Goal: Use online tool/utility: Utilize a website feature to perform a specific function

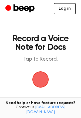
click at [41, 83] on span "button" at bounding box center [40, 80] width 16 height 16
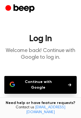
click at [43, 81] on button "Continue with Google" at bounding box center [40, 85] width 72 height 18
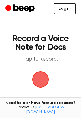
drag, startPoint x: 43, startPoint y: 75, endPoint x: 48, endPoint y: 85, distance: 11.9
click at [48, 85] on span "button" at bounding box center [40, 79] width 15 height 15
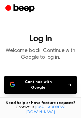
click at [47, 82] on button "Continue with Google" at bounding box center [40, 85] width 72 height 18
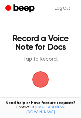
drag, startPoint x: 37, startPoint y: 73, endPoint x: 38, endPoint y: 75, distance: 2.7
click at [38, 75] on span "button" at bounding box center [40, 79] width 15 height 15
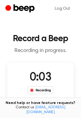
click at [44, 90] on div "Recording" at bounding box center [41, 91] width 26 height 8
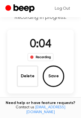
scroll to position [44, 0]
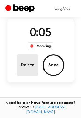
click at [31, 62] on button "Delete" at bounding box center [28, 66] width 22 height 22
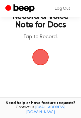
click at [39, 62] on span "button" at bounding box center [40, 57] width 16 height 16
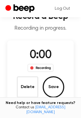
scroll to position [44, 0]
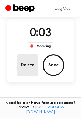
click at [32, 71] on button "Delete" at bounding box center [28, 66] width 22 height 22
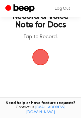
click at [37, 62] on span "button" at bounding box center [40, 57] width 16 height 16
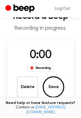
scroll to position [44, 0]
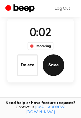
click at [52, 67] on button "Save" at bounding box center [54, 66] width 22 height 22
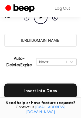
scroll to position [71, 0]
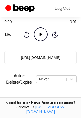
click at [42, 34] on icon "Play Audio" at bounding box center [41, 35] width 14 height 14
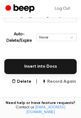
scroll to position [115, 0]
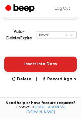
click at [37, 63] on button "Insert into Docs" at bounding box center [40, 64] width 72 height 15
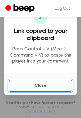
click at [38, 88] on button "Close" at bounding box center [41, 86] width 64 height 12
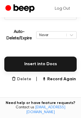
click at [28, 80] on button "Delete" at bounding box center [22, 79] width 20 height 6
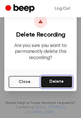
click at [61, 84] on button "Delete" at bounding box center [57, 82] width 32 height 12
